Goal: Task Accomplishment & Management: Use online tool/utility

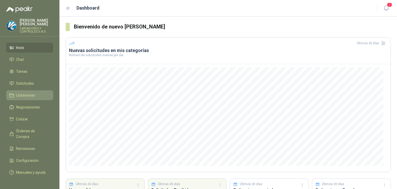
click at [36, 95] on link "Licitaciones" at bounding box center [29, 95] width 47 height 10
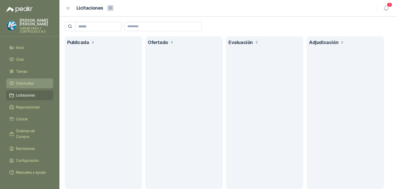
click at [37, 83] on link "Solicitudes" at bounding box center [29, 83] width 47 height 10
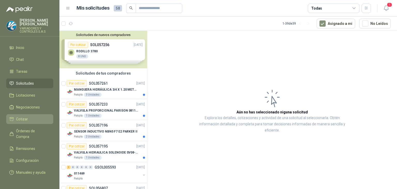
click at [37, 114] on link "Cotizar" at bounding box center [29, 119] width 47 height 10
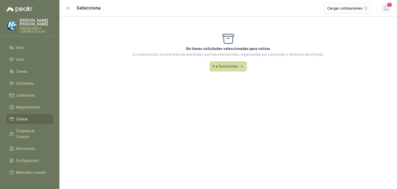
click at [387, 12] on button "1" at bounding box center [385, 8] width 9 height 9
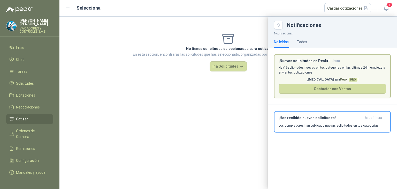
click at [305, 29] on div "Notificaciones" at bounding box center [332, 25] width 117 height 9
click at [307, 42] on div "No leídas Todas" at bounding box center [332, 42] width 117 height 12
click at [304, 43] on div "Todas" at bounding box center [302, 42] width 10 height 6
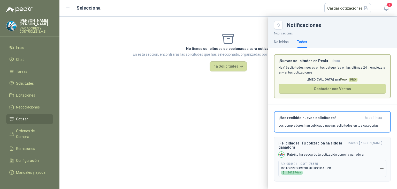
click at [302, 152] on p "[PERSON_NAME] [PERSON_NAME] tu cotización como la ganadora" at bounding box center [325, 154] width 76 height 4
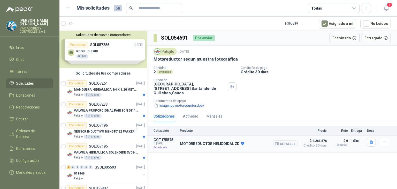
click at [168, 142] on span "C: 03/09/2025" at bounding box center [164, 143] width 23 height 3
drag, startPoint x: 212, startPoint y: 143, endPoint x: 325, endPoint y: 142, distance: 113.1
click at [212, 143] on p "MOTORREDUCTOR HELICOIDAL ZD" at bounding box center [212, 143] width 64 height 5
click at [290, 143] on button "Detalles" at bounding box center [285, 143] width 24 height 7
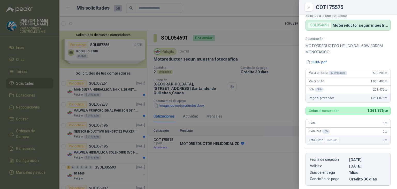
scroll to position [4, 0]
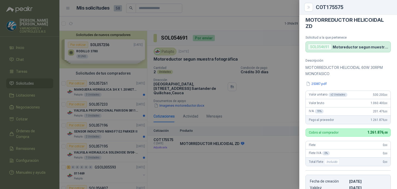
click at [236, 154] on div at bounding box center [198, 94] width 397 height 189
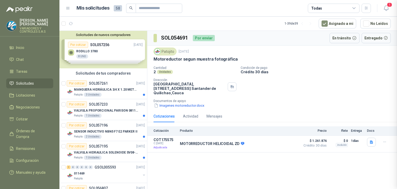
scroll to position [107, 0]
